Goal: Find specific page/section: Find specific page/section

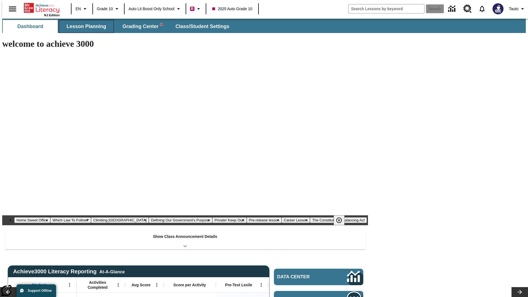
click at [84, 26] on span "Lesson Planning" at bounding box center [87, 26] width 40 height 6
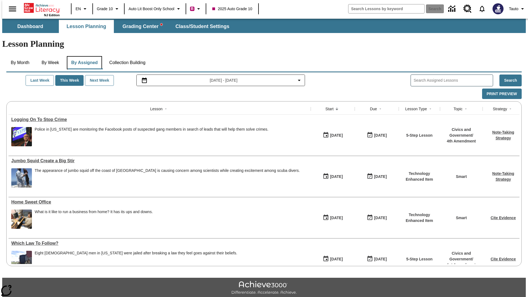
click at [83, 56] on button "By Assigned" at bounding box center [84, 62] width 35 height 13
type input "Jumbo Squid Create a Big Stir"
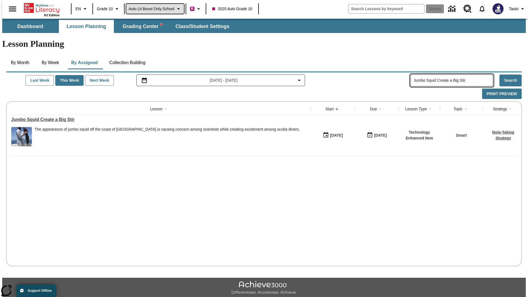
click at [155, 9] on span "Auto Lit Boost only School" at bounding box center [152, 9] width 46 height 6
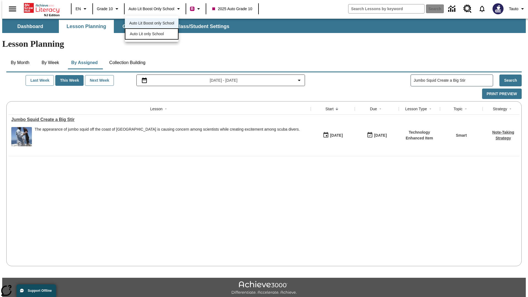
click at [147, 34] on span "Auto Lit only School" at bounding box center [147, 34] width 34 height 6
